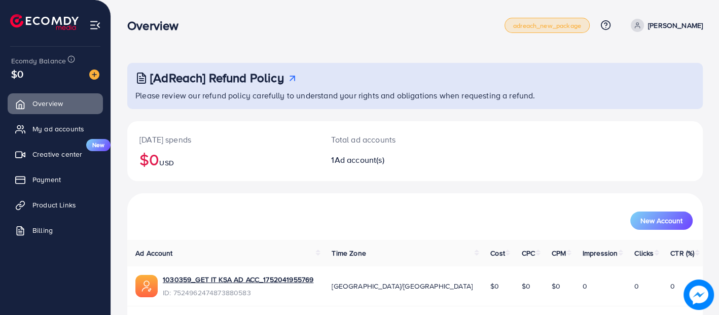
click at [541, 25] on span "adreach_new_package" at bounding box center [547, 25] width 68 height 7
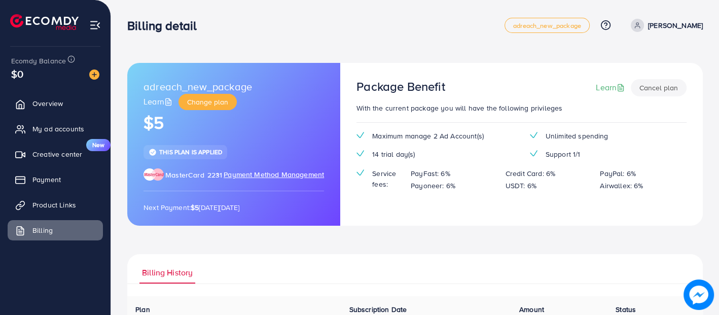
click at [244, 173] on span "Payment Method Management" at bounding box center [273, 174] width 100 height 11
click at [653, 85] on button "Cancel plan" at bounding box center [658, 87] width 56 height 17
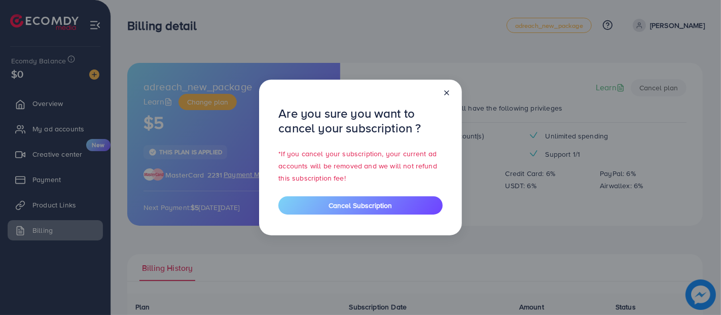
click at [445, 89] on icon at bounding box center [446, 93] width 8 height 8
